Goal: Transaction & Acquisition: Purchase product/service

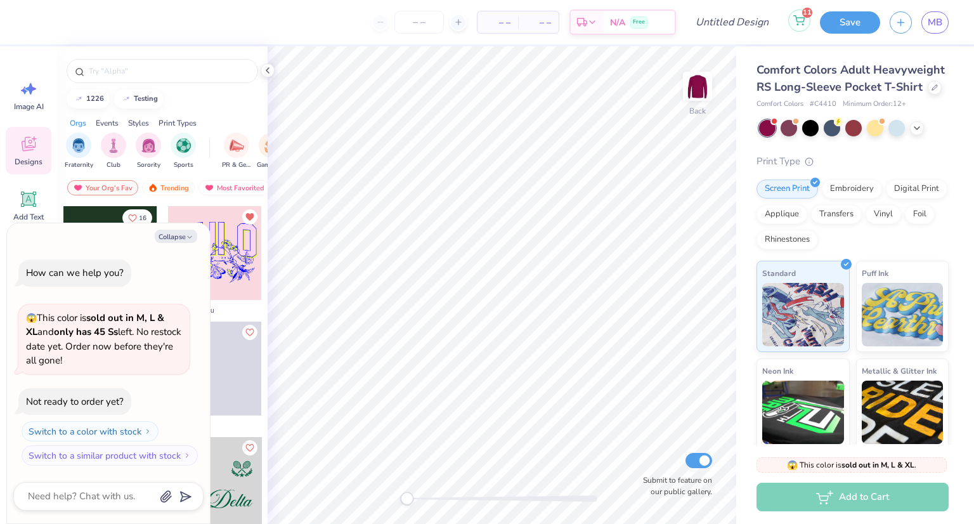
click at [797, 18] on icon at bounding box center [799, 19] width 11 height 6
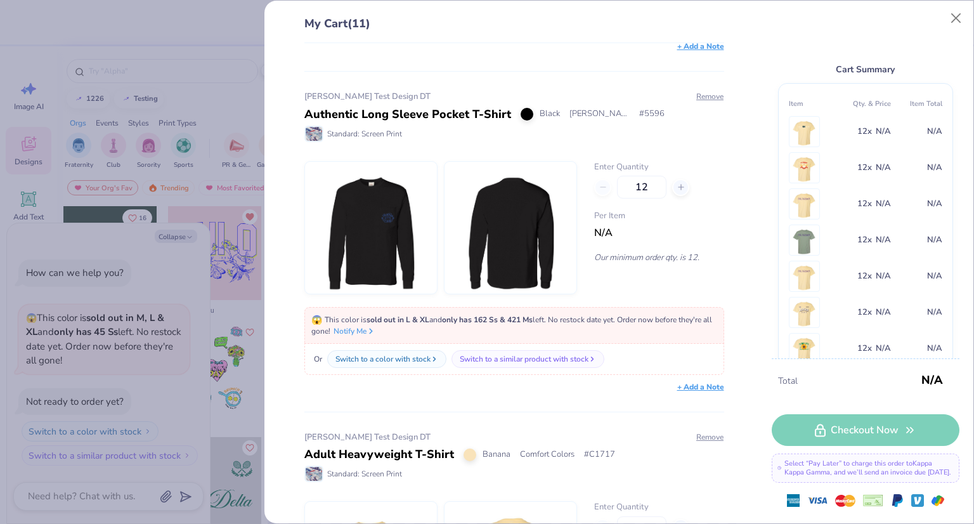
scroll to position [2141, 0]
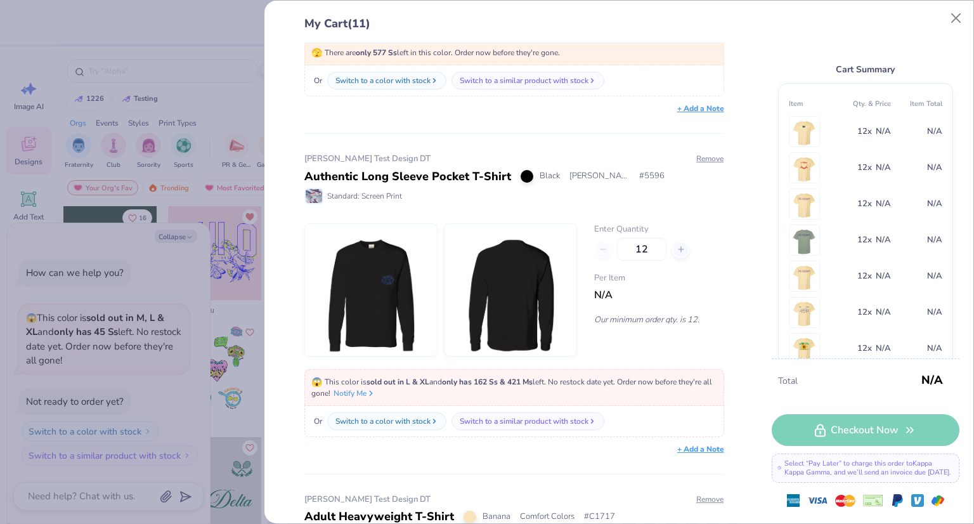
type textarea "x"
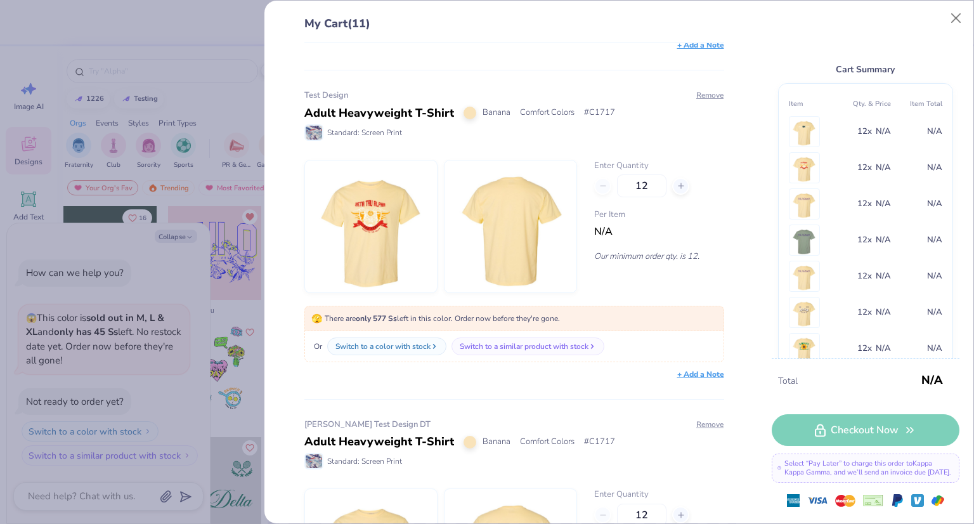
scroll to position [48, 0]
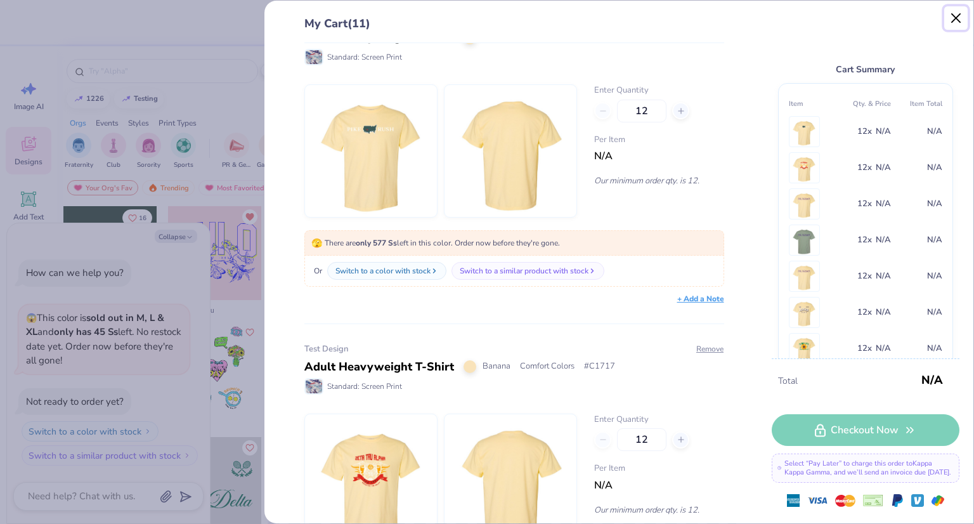
click at [952, 18] on button "Close" at bounding box center [957, 18] width 24 height 24
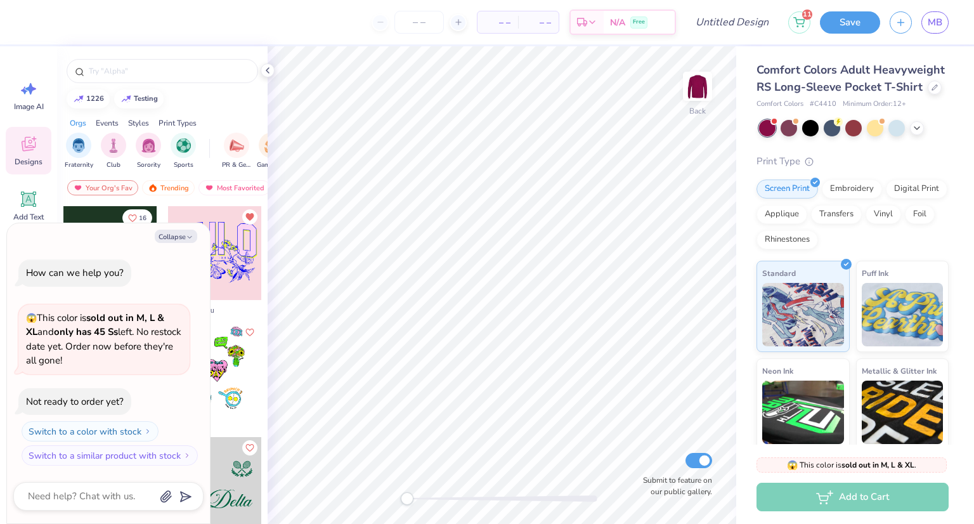
click at [873, 77] on div "Comfort Colors Adult Heavyweight RS Long-Sleeve Pocket T-Shirt" at bounding box center [853, 79] width 192 height 34
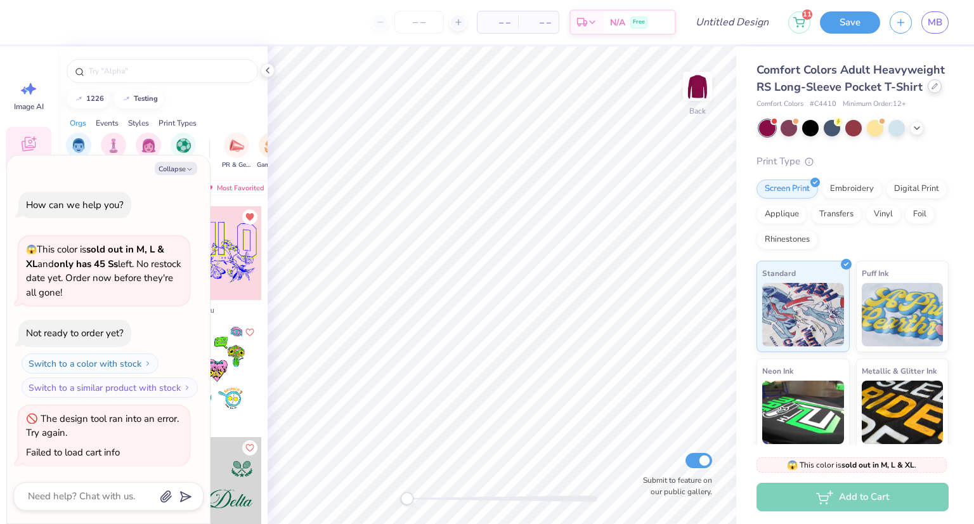
click at [932, 89] on icon at bounding box center [935, 86] width 6 height 6
type textarea "x"
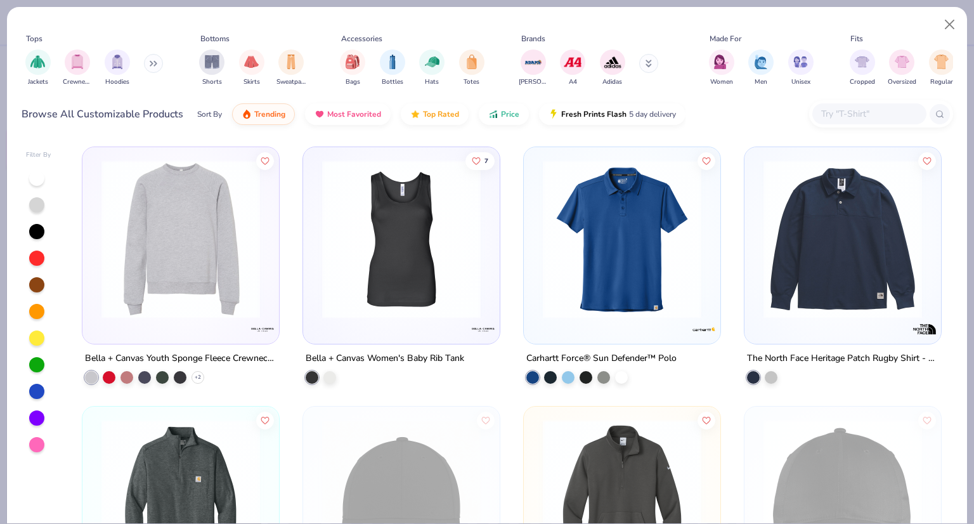
click at [841, 113] on input "text" at bounding box center [869, 114] width 98 height 15
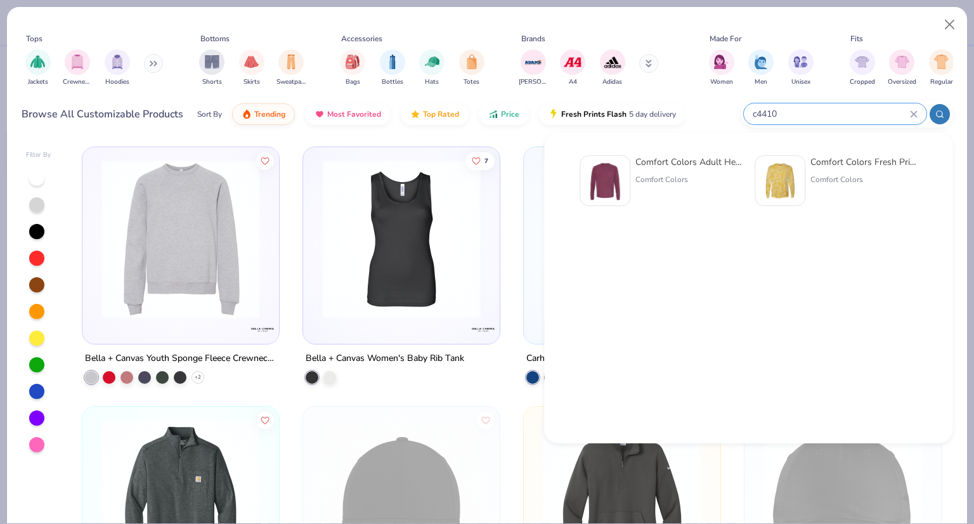
type input "c4410"
click at [620, 193] on img at bounding box center [604, 180] width 39 height 39
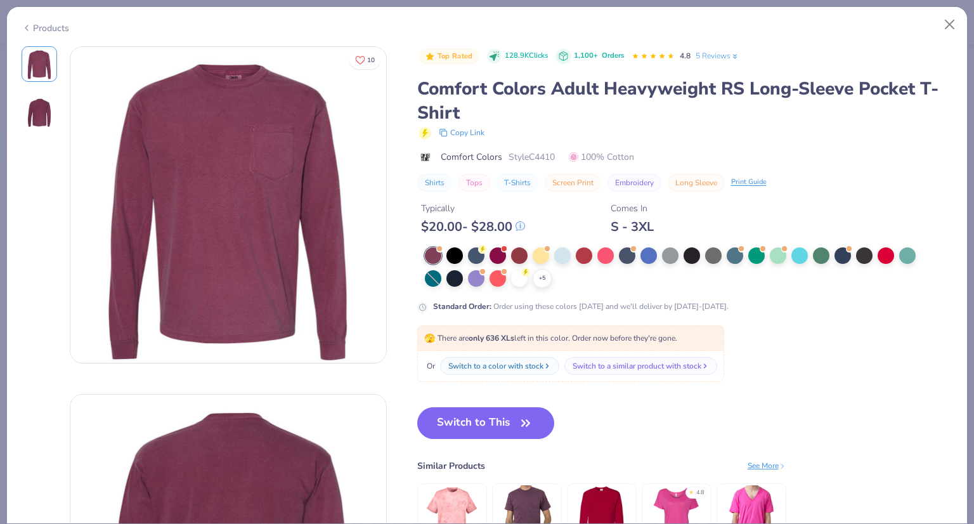
click at [531, 209] on div "Typically $ 20.00 - $ 28.00 Comes In S - 3XL" at bounding box center [685, 213] width 536 height 43
click at [504, 250] on div at bounding box center [498, 254] width 16 height 16
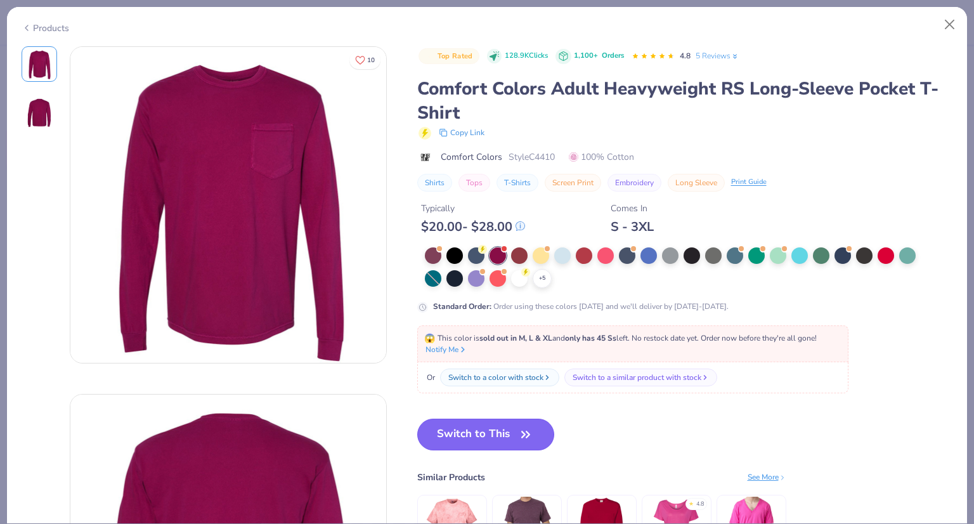
click at [501, 421] on button "Switch to This" at bounding box center [486, 435] width 138 height 32
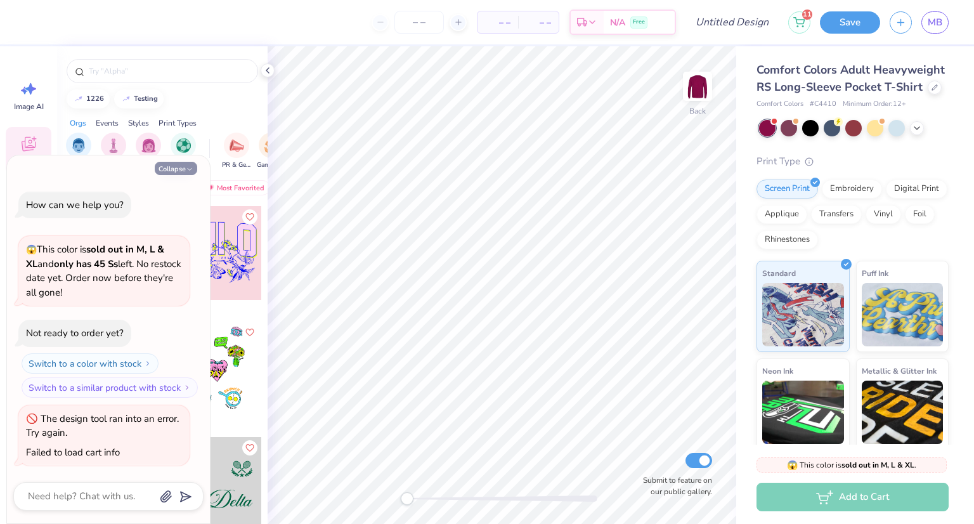
click at [185, 168] on button "Collapse" at bounding box center [176, 168] width 43 height 13
type textarea "x"
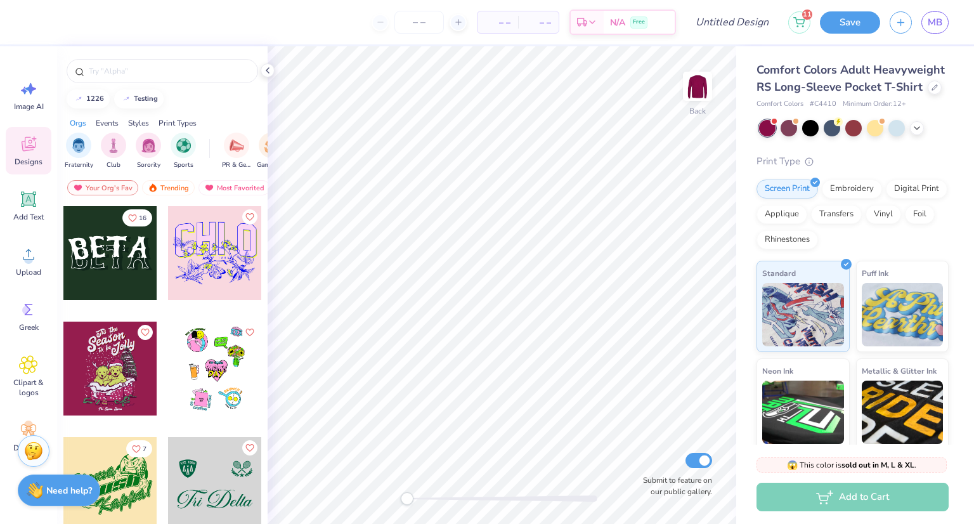
click at [209, 370] on div at bounding box center [215, 369] width 94 height 94
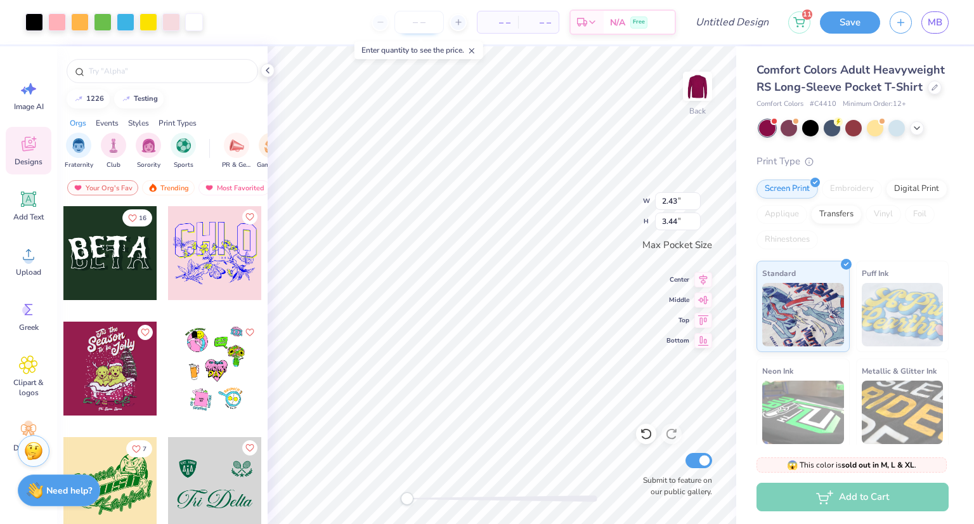
click at [416, 23] on input "number" at bounding box center [419, 22] width 49 height 23
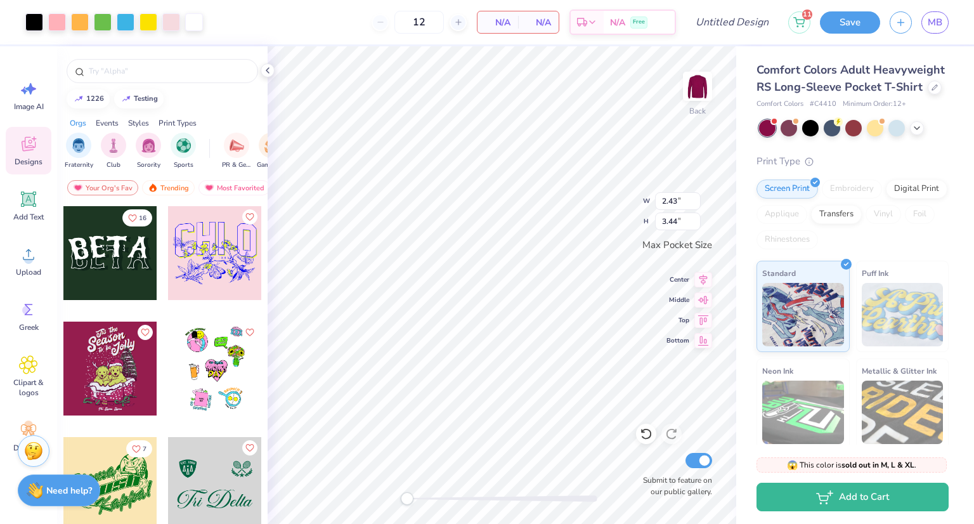
type input "12"
click at [856, 13] on button "Save" at bounding box center [850, 21] width 60 height 22
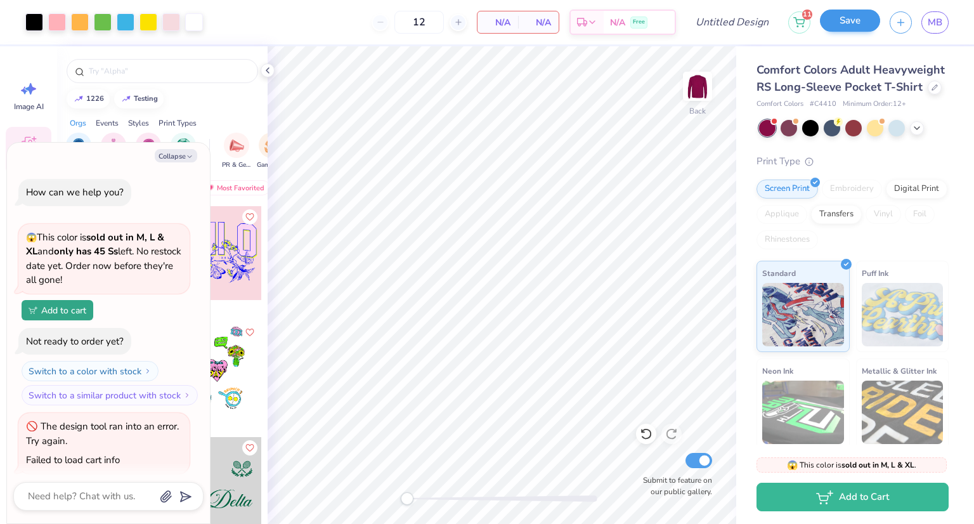
scroll to position [42, 0]
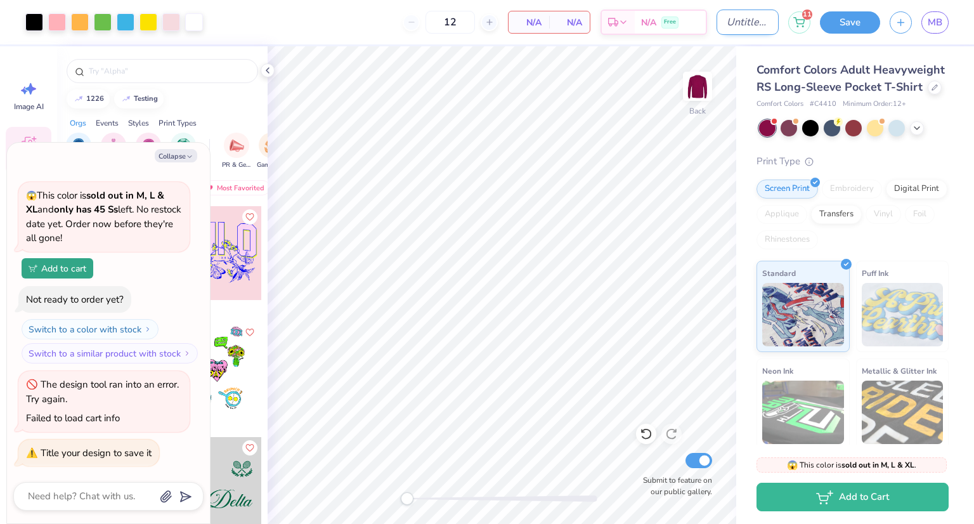
type textarea "x"
click at [737, 27] on input "Design Title" at bounding box center [748, 22] width 62 height 25
type input "T"
type textarea "x"
type input "Te"
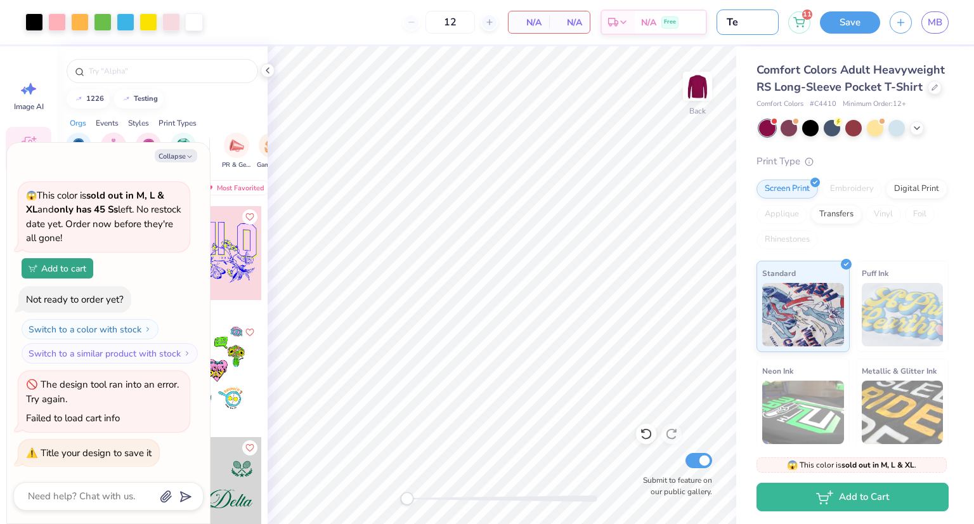
type textarea "x"
type input "Tes"
type textarea "x"
type input "Test"
type textarea "x"
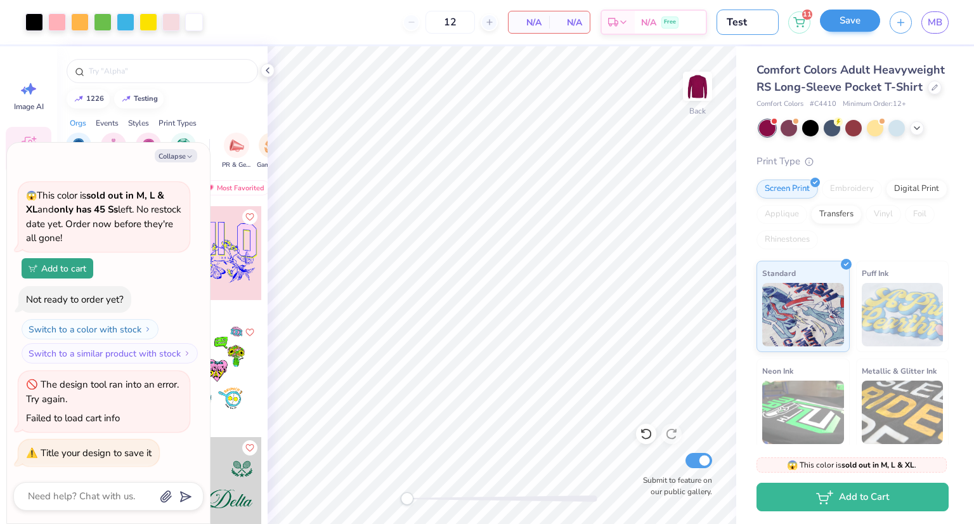
type input "Test"
click at [847, 23] on button "Save" at bounding box center [850, 21] width 60 height 22
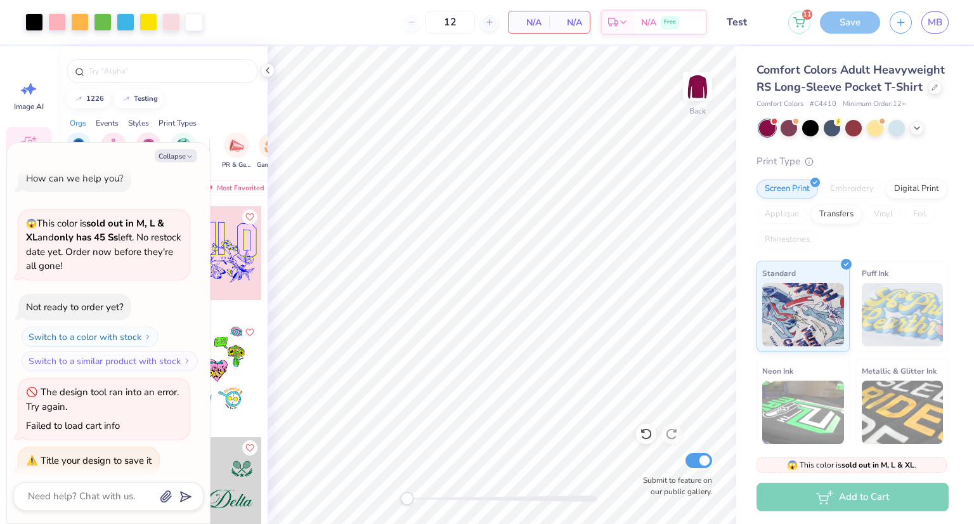
scroll to position [22, 0]
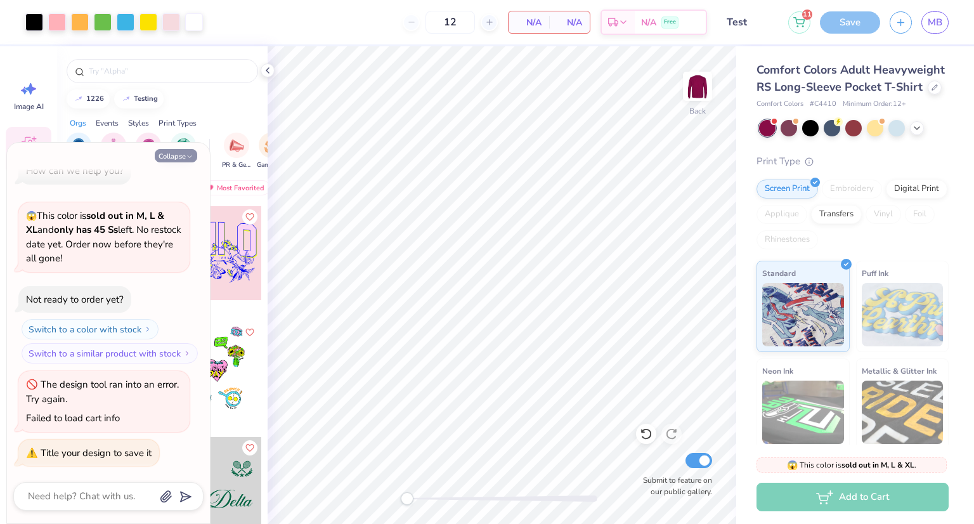
click at [170, 153] on button "Collapse" at bounding box center [176, 155] width 43 height 13
type textarea "x"
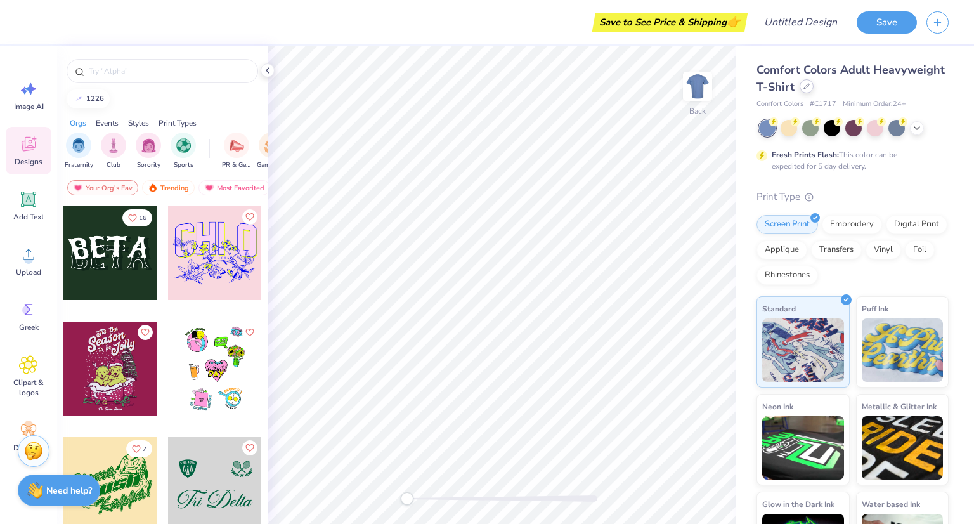
click at [814, 91] on div at bounding box center [807, 86] width 14 height 14
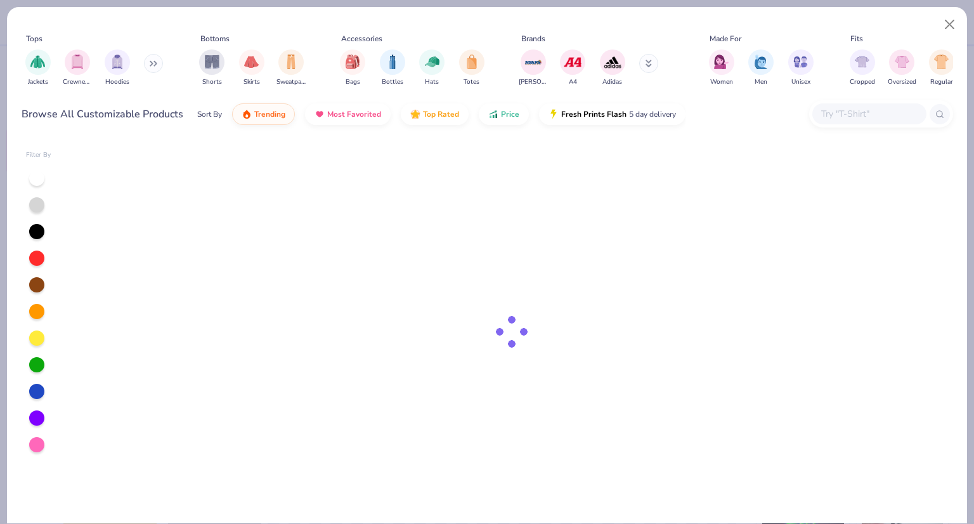
click at [873, 115] on input "text" at bounding box center [869, 114] width 98 height 15
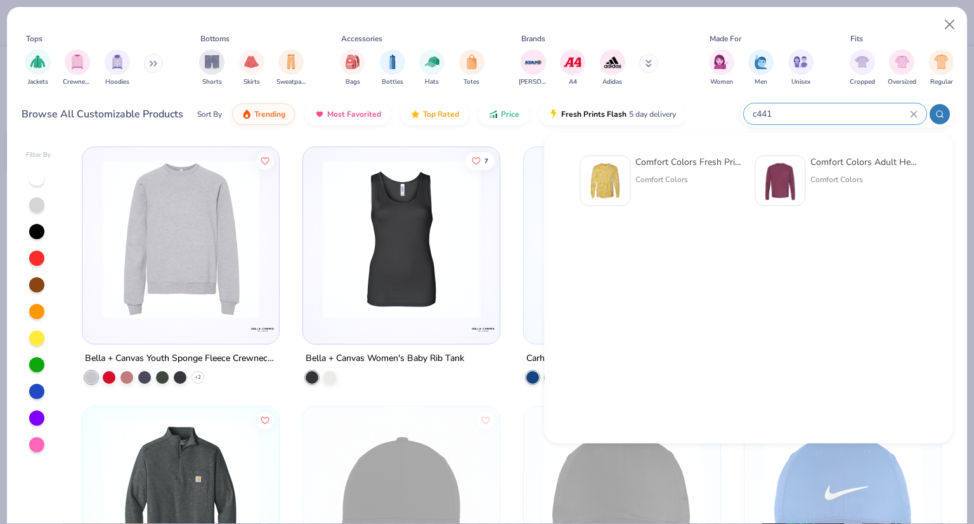
type input "c441"
click at [816, 182] on div "Comfort Colors" at bounding box center [864, 179] width 107 height 11
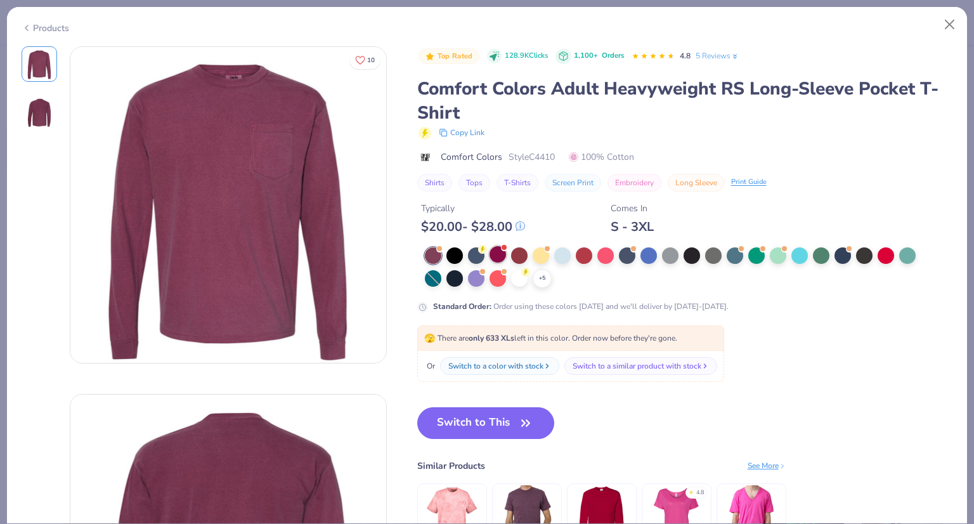
click at [502, 252] on div at bounding box center [498, 254] width 16 height 16
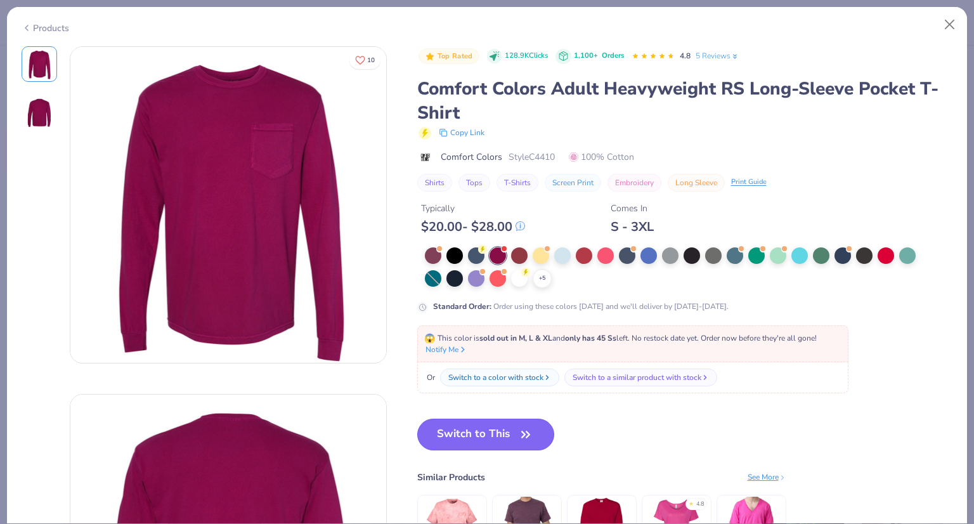
click at [483, 440] on button "Switch to This" at bounding box center [486, 435] width 138 height 32
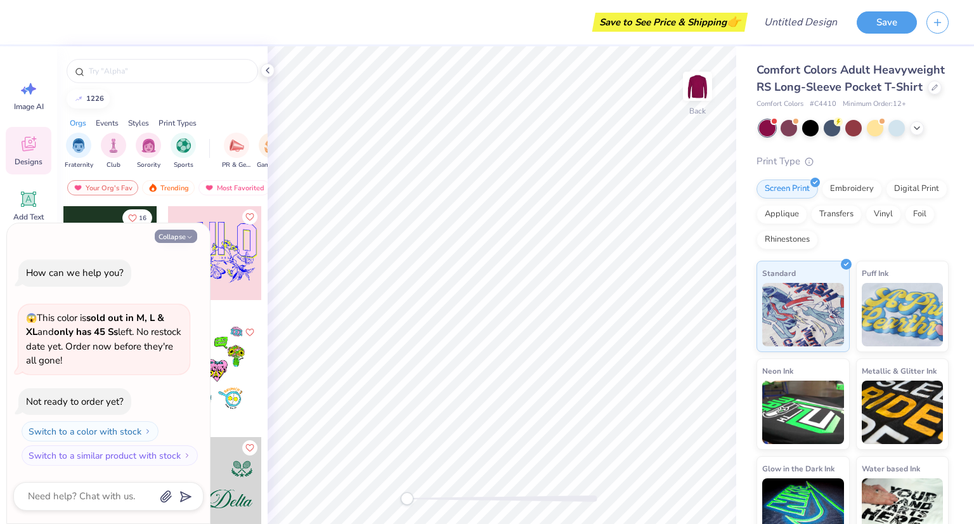
click at [190, 235] on icon "button" at bounding box center [190, 237] width 8 height 8
type textarea "x"
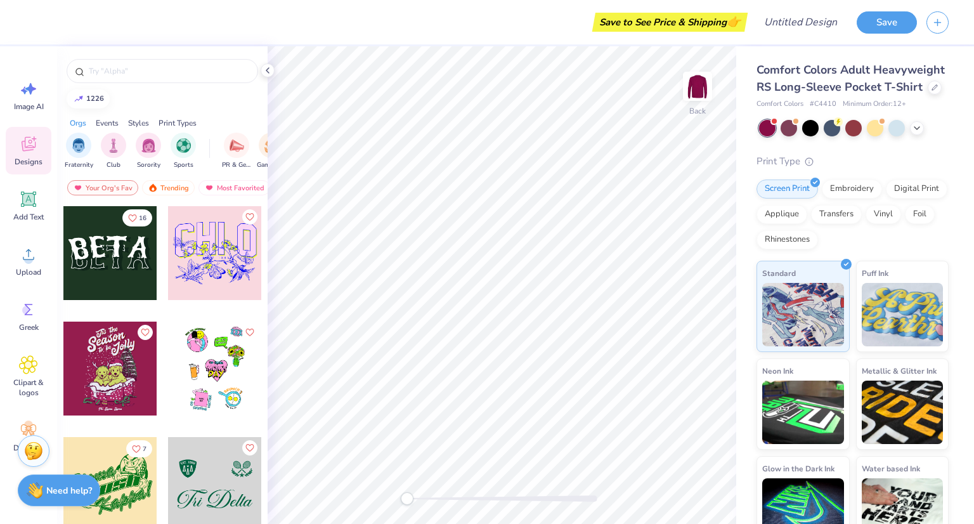
click at [211, 355] on div at bounding box center [215, 369] width 94 height 94
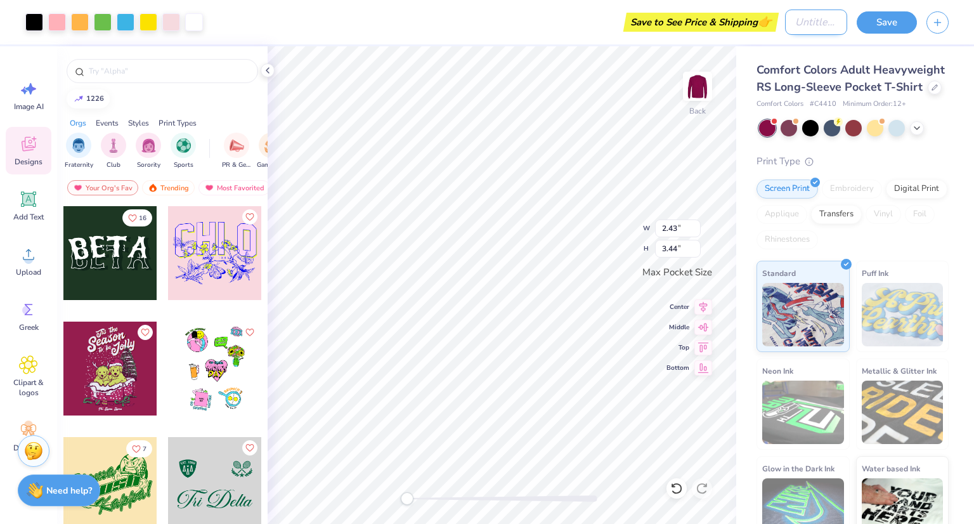
click at [806, 26] on input "Design Title" at bounding box center [816, 22] width 62 height 25
type input "Test"
click at [906, 30] on button "Save" at bounding box center [887, 21] width 60 height 22
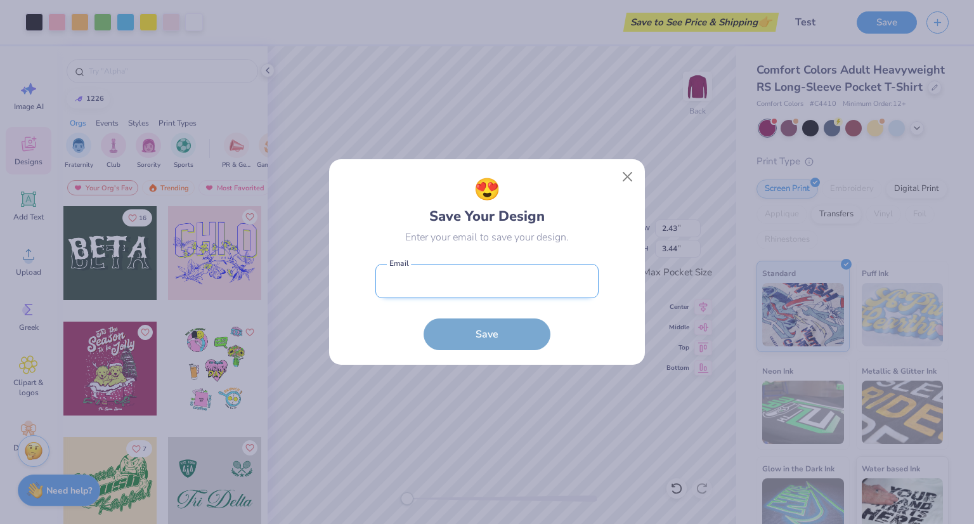
click at [471, 273] on input "email" at bounding box center [487, 281] width 223 height 35
type input "[EMAIL_ADDRESS][DOMAIN_NAME]"
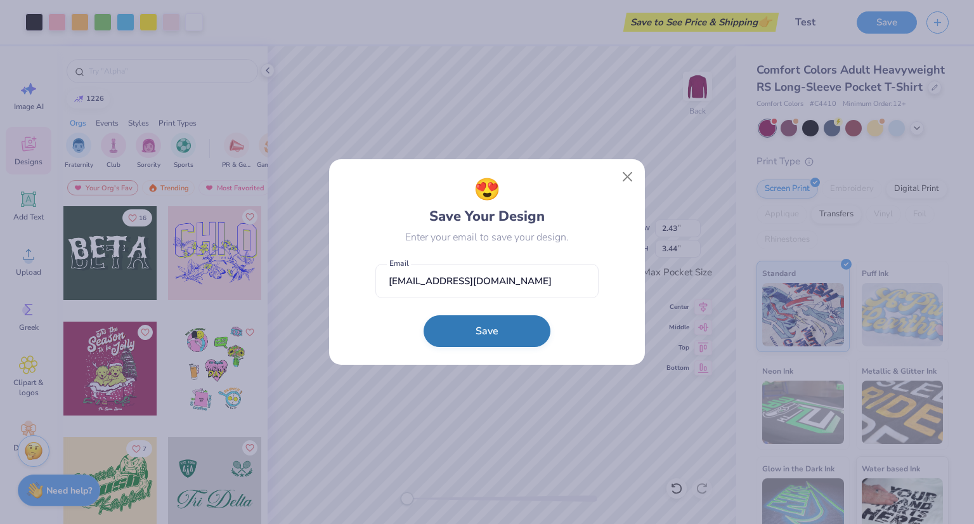
click at [483, 330] on button "Save" at bounding box center [487, 331] width 127 height 32
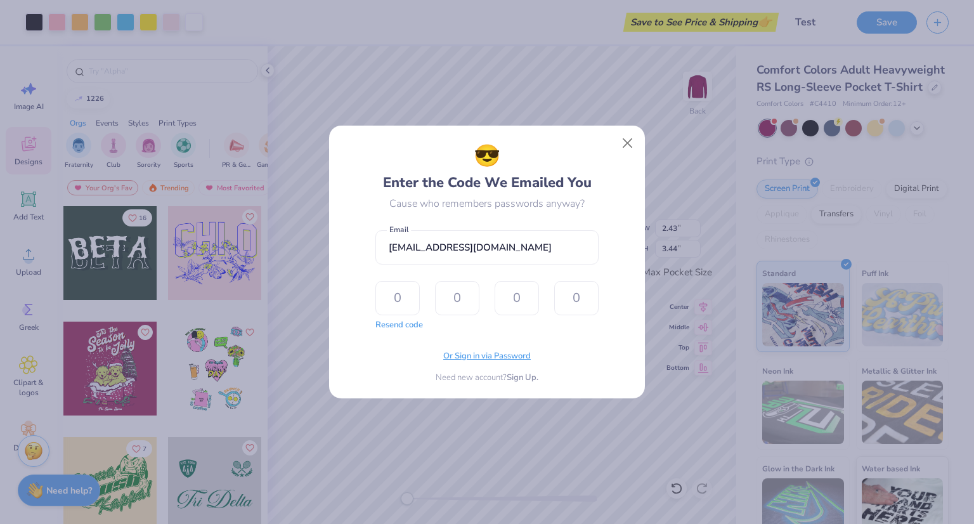
click at [485, 356] on span "Or Sign in via Password" at bounding box center [487, 356] width 88 height 13
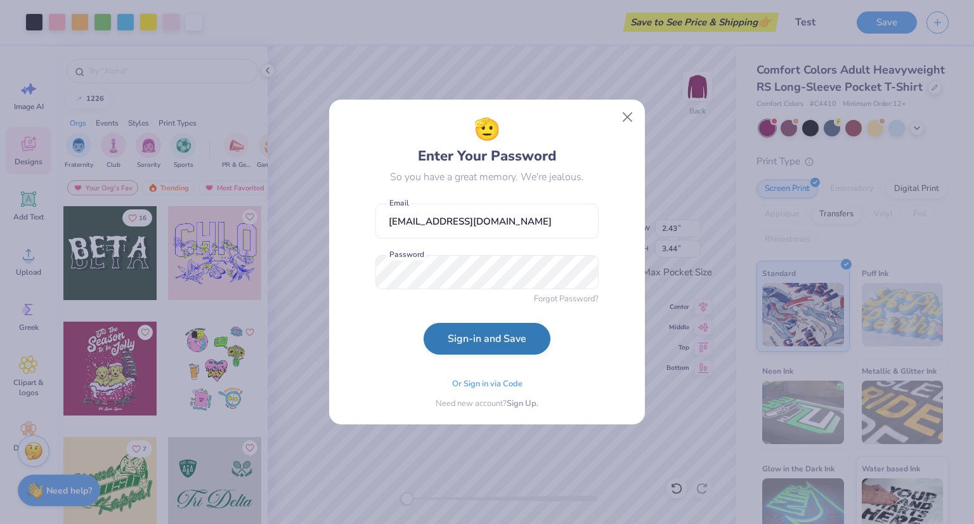
click at [492, 336] on button "Sign-in and Save" at bounding box center [487, 339] width 127 height 32
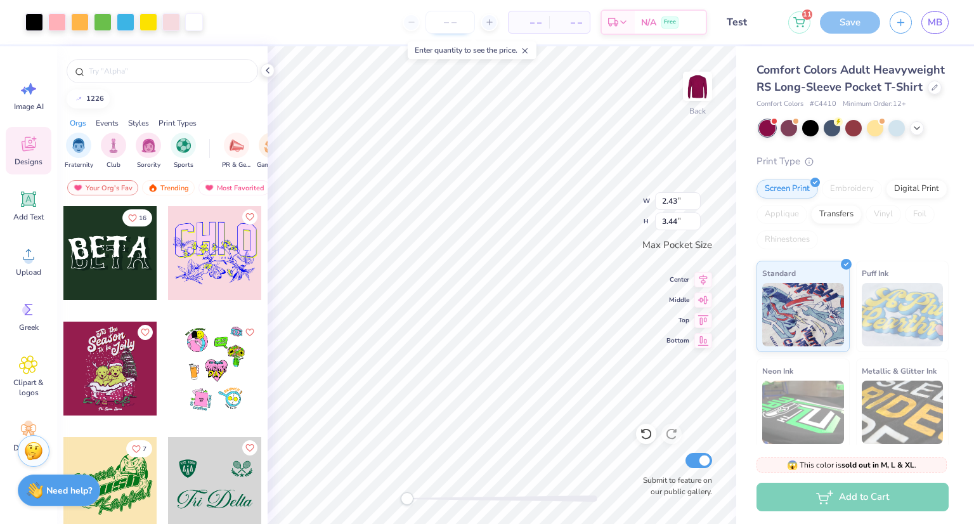
click at [469, 23] on input "number" at bounding box center [450, 22] width 49 height 23
type input "12"
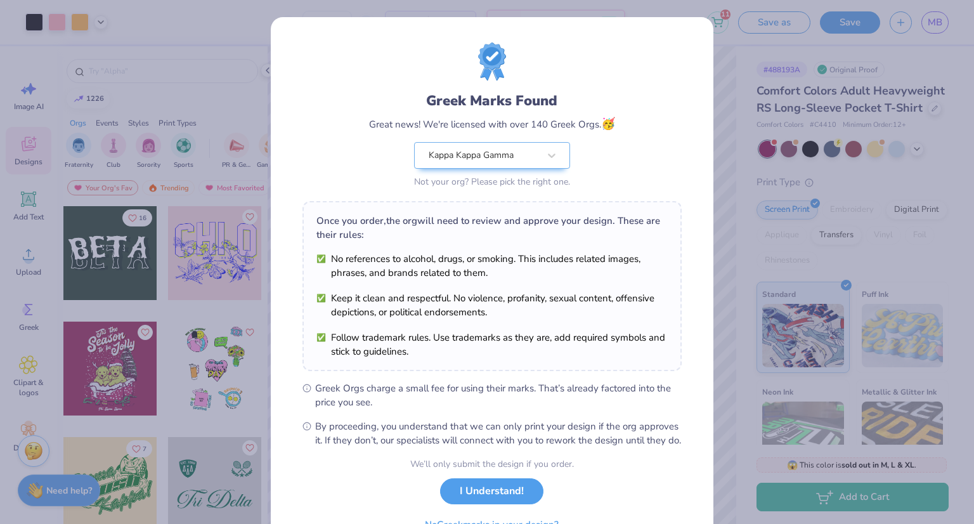
click at [529, 503] on button "I Understand!" at bounding box center [491, 491] width 103 height 26
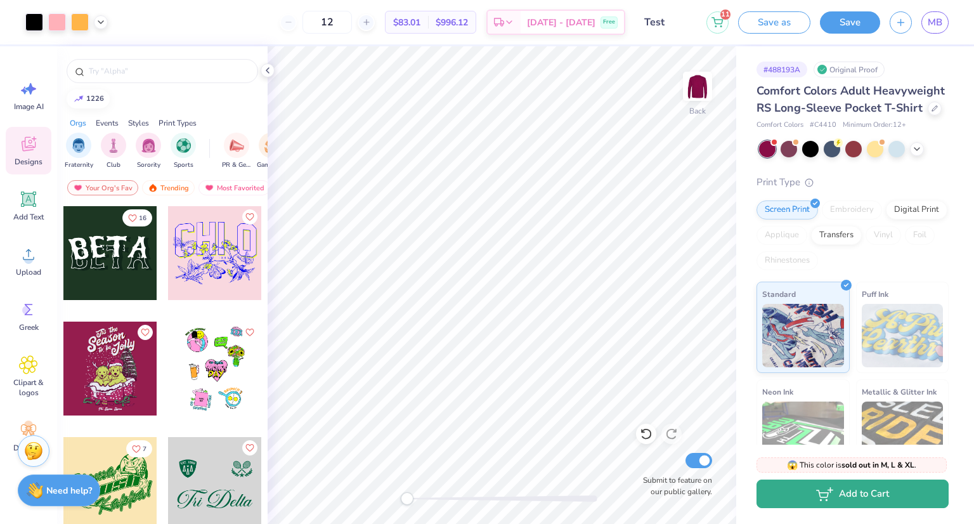
click at [837, 495] on button "Add to Cart" at bounding box center [853, 494] width 192 height 29
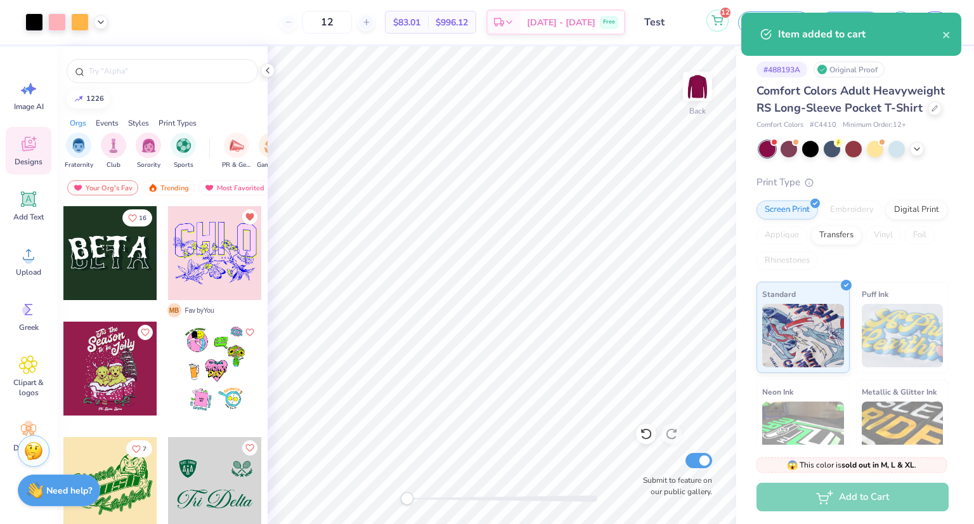
click at [718, 25] on button "12" at bounding box center [718, 21] width 22 height 22
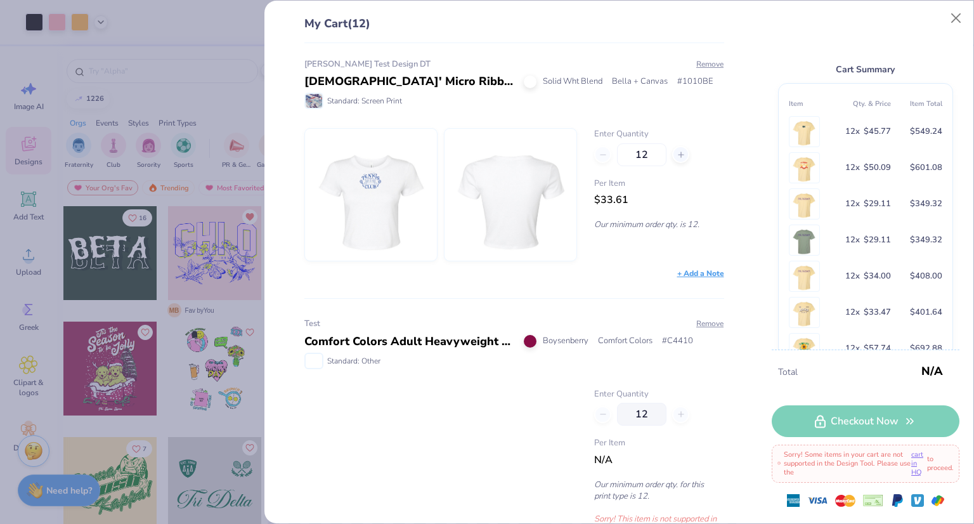
scroll to position [3320, 0]
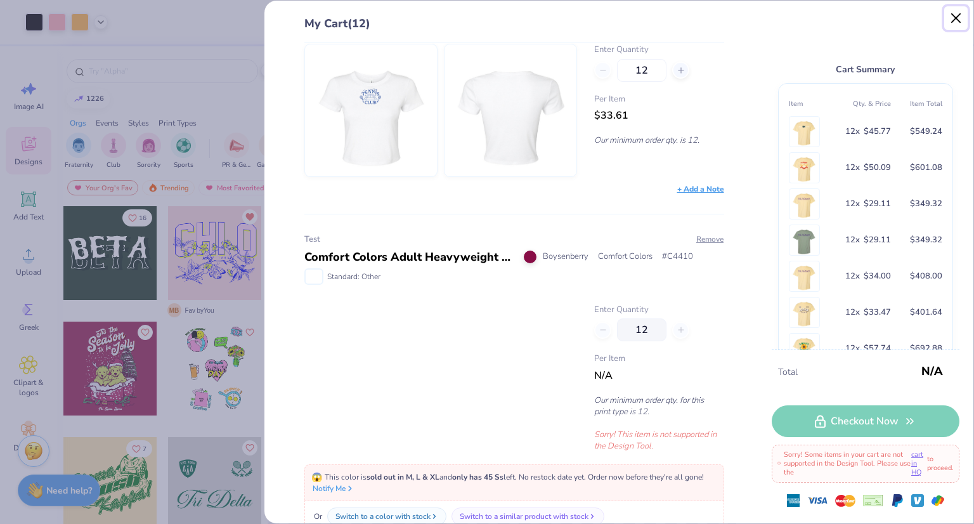
click at [959, 8] on button "Close" at bounding box center [957, 18] width 24 height 24
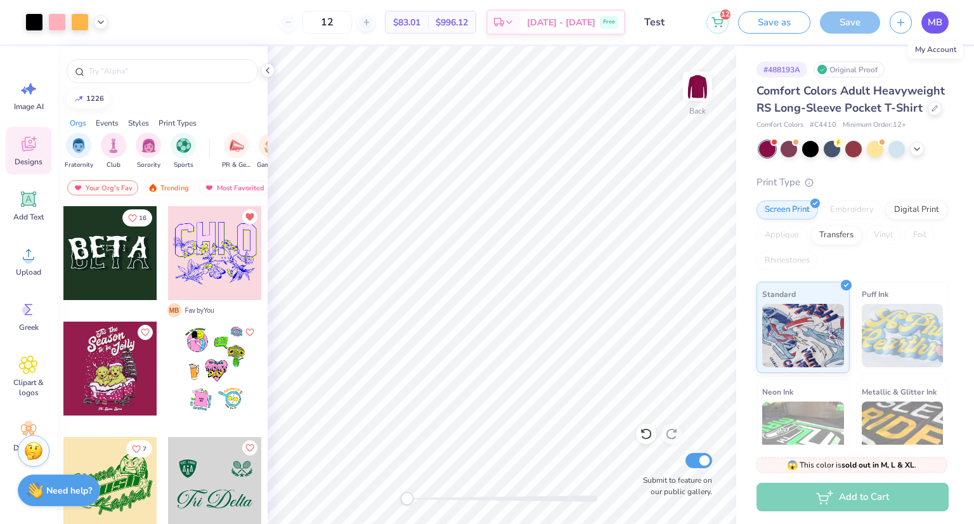
click at [922, 23] on link "MB" at bounding box center [935, 22] width 27 height 22
click at [721, 25] on icon at bounding box center [717, 20] width 11 height 10
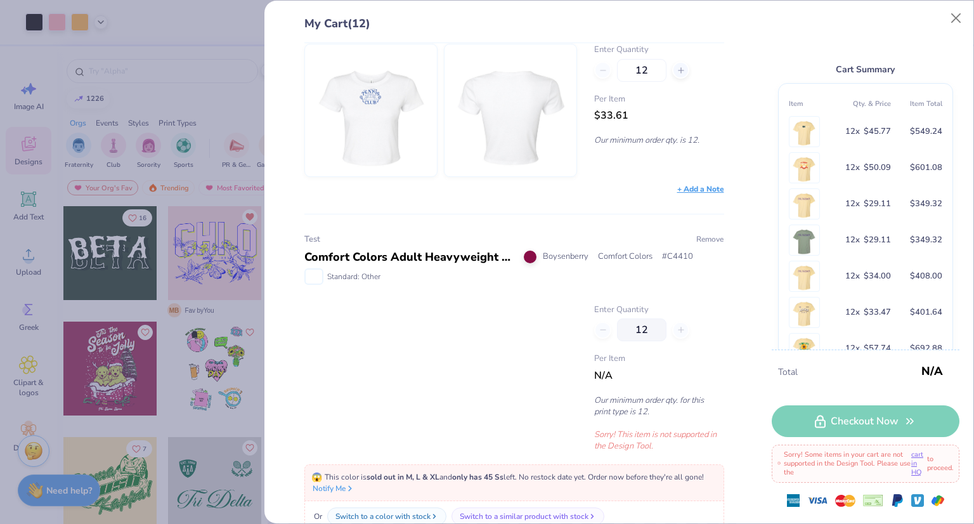
click at [700, 233] on button "Remove" at bounding box center [710, 238] width 29 height 11
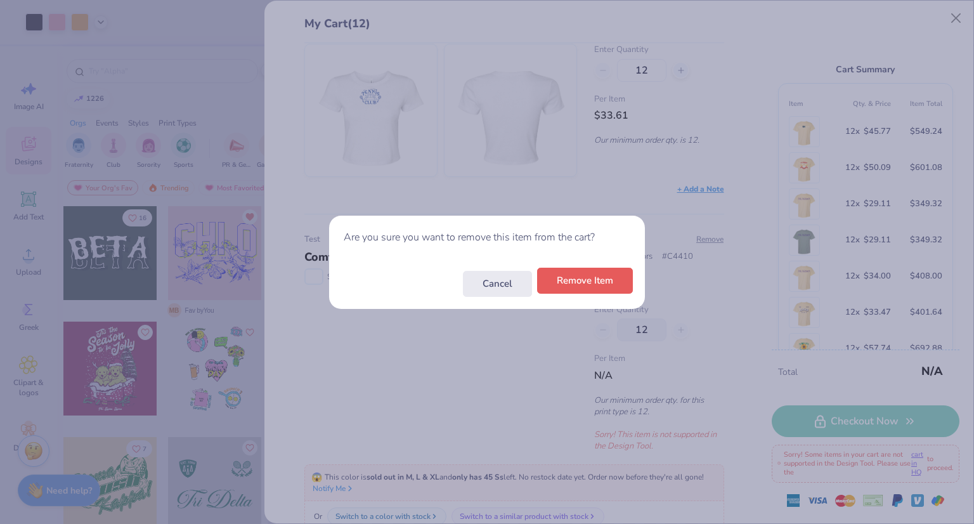
click at [562, 285] on button "Remove Item" at bounding box center [585, 281] width 96 height 26
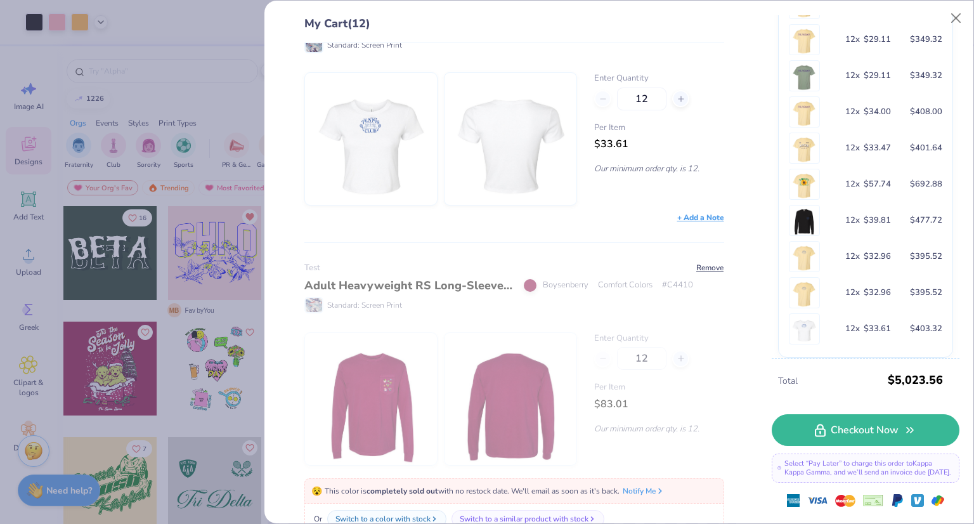
scroll to position [315, 0]
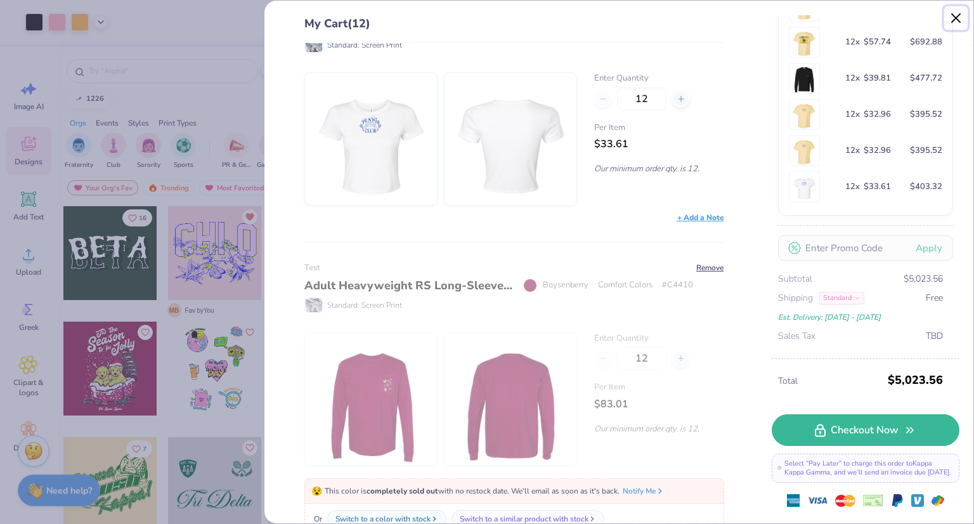
click at [955, 21] on button "Close" at bounding box center [957, 18] width 24 height 24
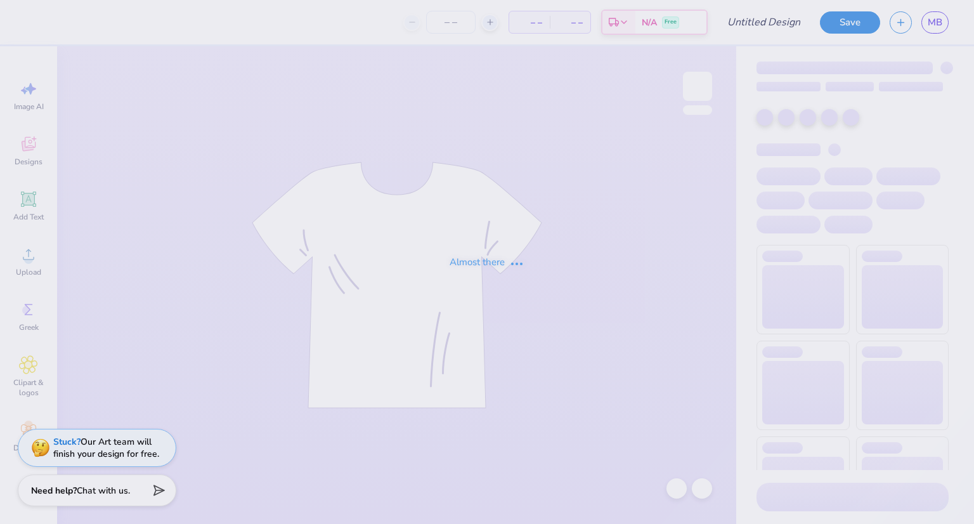
type input "Test"
type input "12"
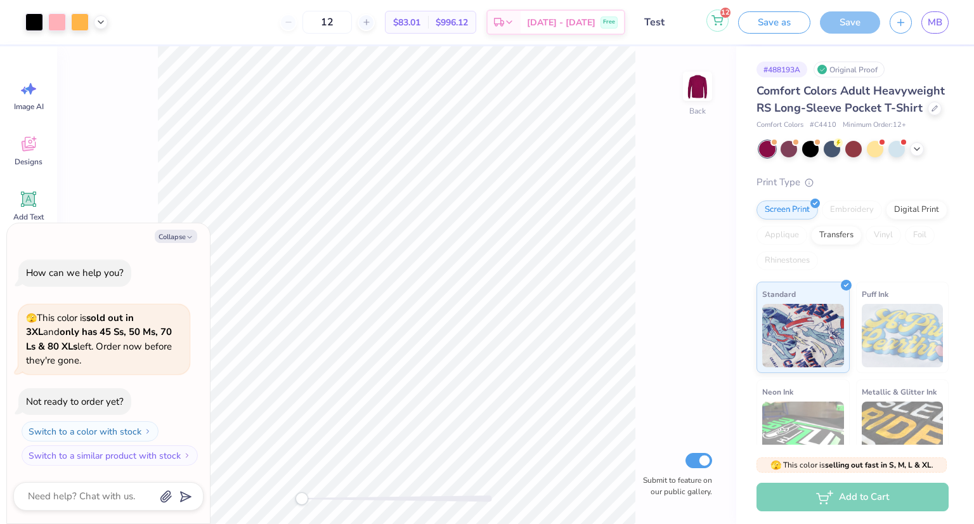
click at [721, 26] on button "12" at bounding box center [718, 21] width 22 height 22
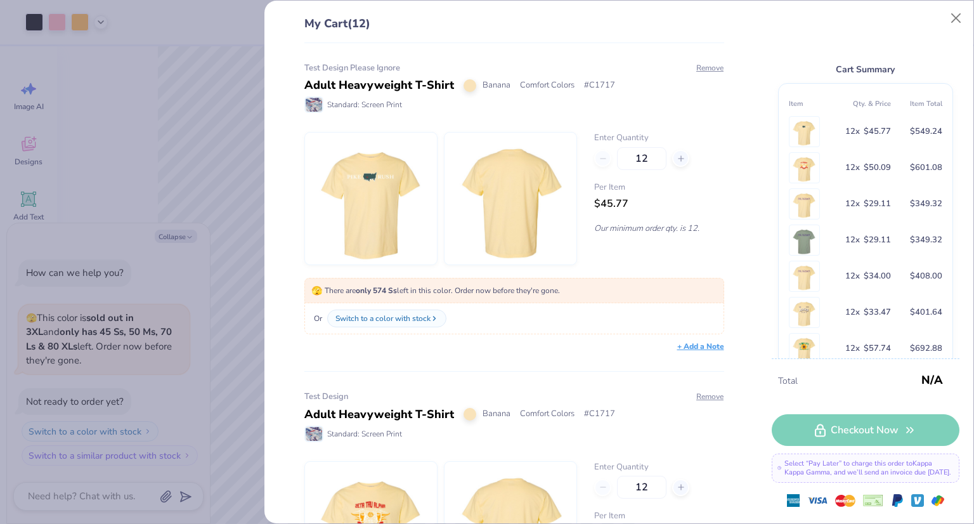
type textarea "x"
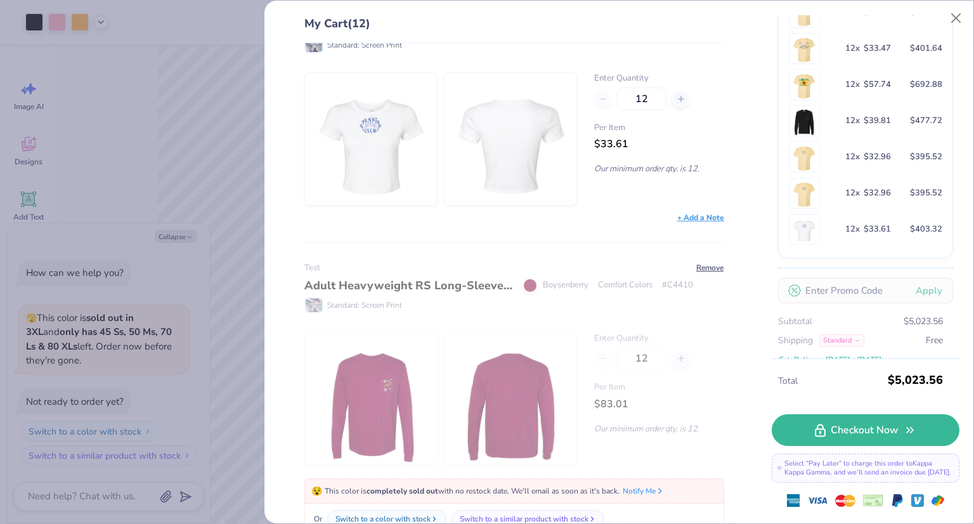
scroll to position [315, 0]
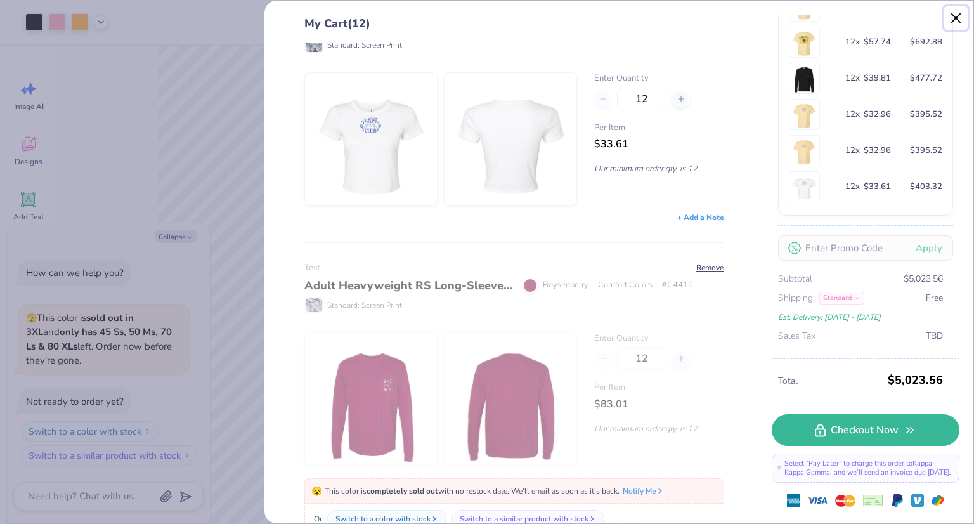
click at [960, 27] on button "Close" at bounding box center [957, 18] width 24 height 24
